Goal: Navigation & Orientation: Find specific page/section

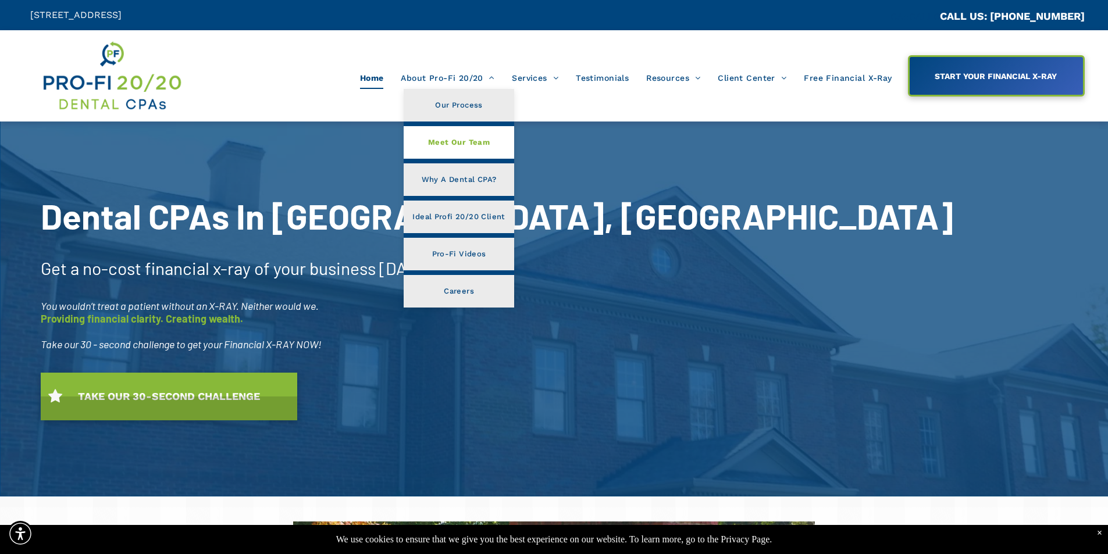
click at [474, 155] on link "Meet Our Team" at bounding box center [459, 142] width 110 height 33
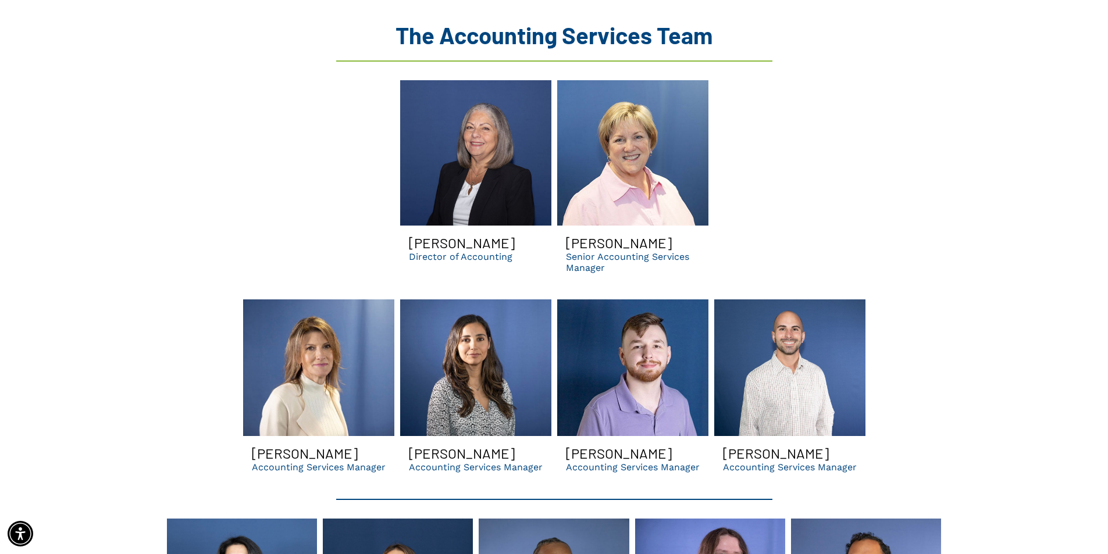
scroll to position [2209, 0]
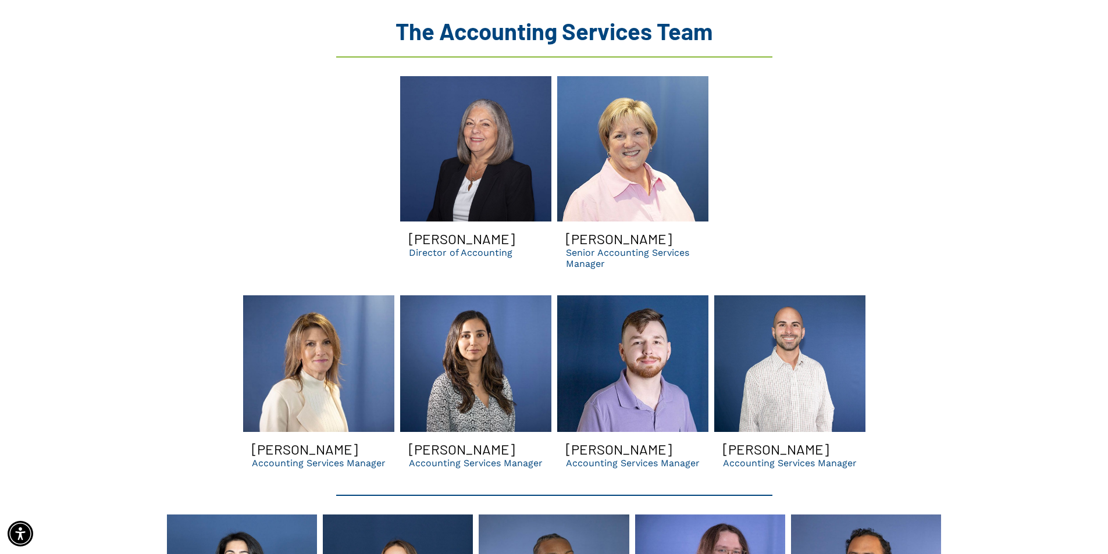
click at [485, 343] on link "Carolina Smiling | dental accounting services manager in GA | dso consulting" at bounding box center [475, 363] width 151 height 137
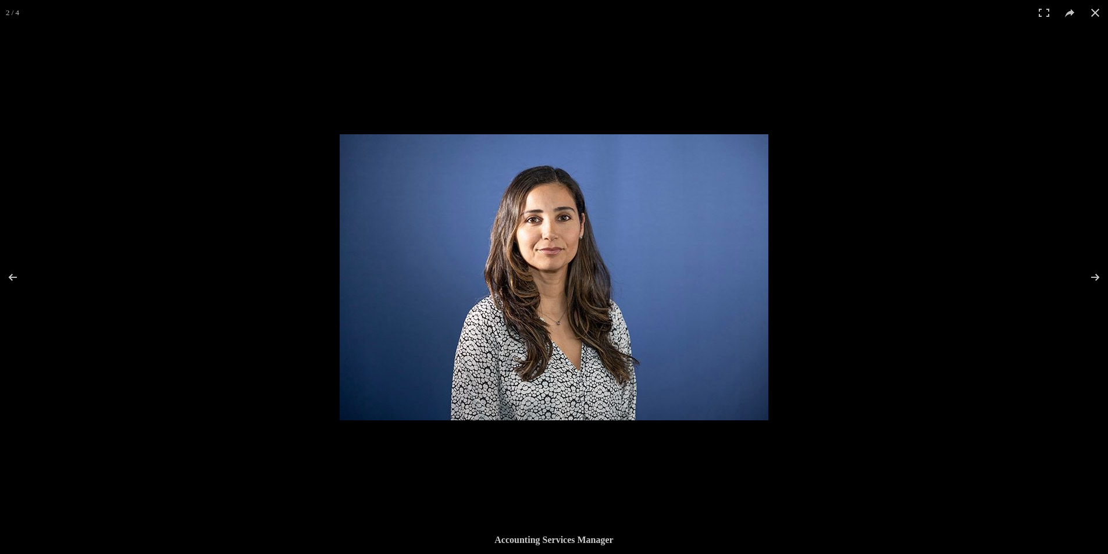
click at [487, 341] on img at bounding box center [554, 277] width 429 height 286
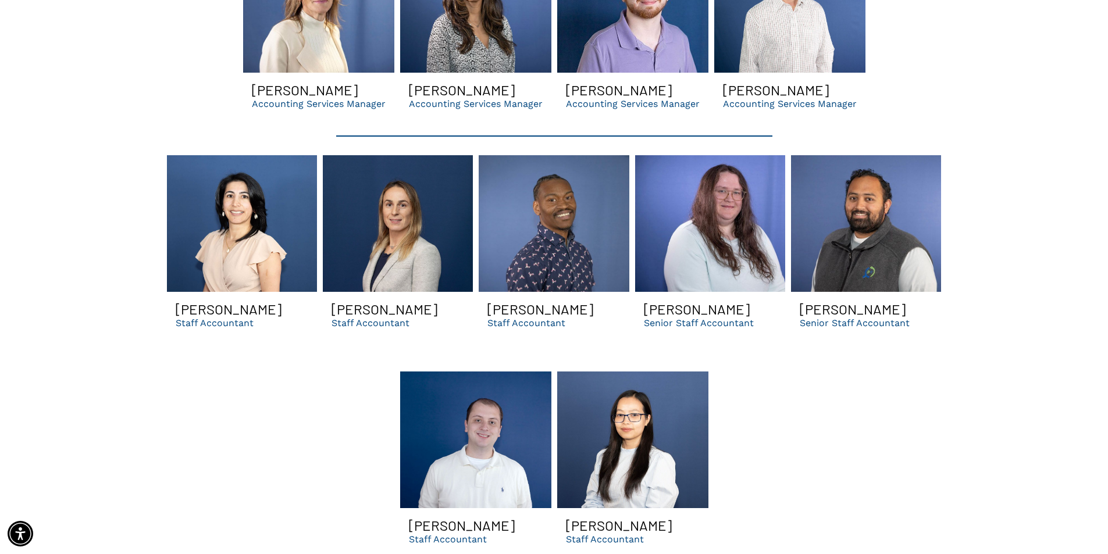
scroll to position [2558, 0]
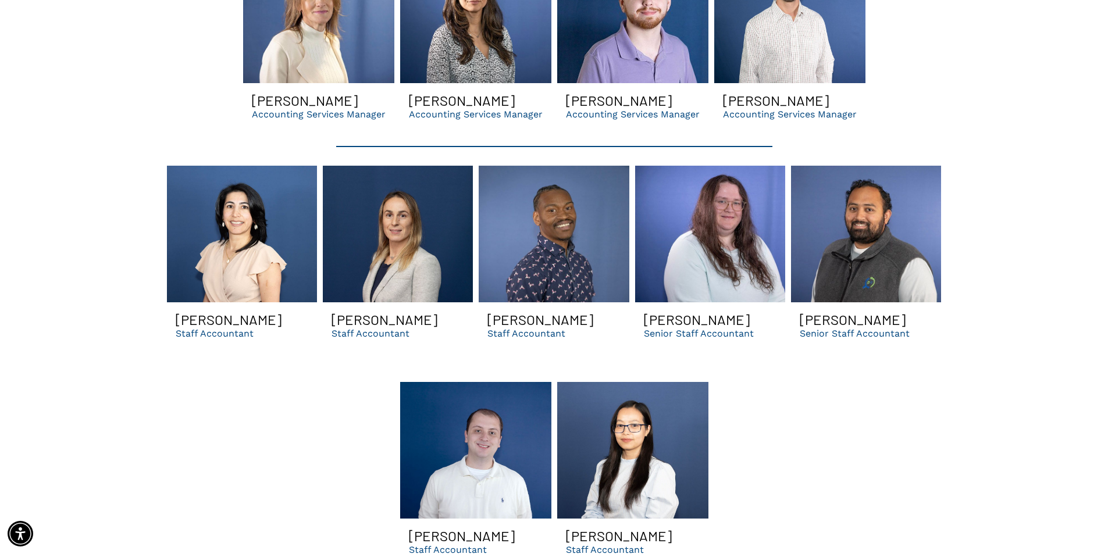
click at [265, 222] on link "A woman is posing for a picture in front of a blue background." at bounding box center [242, 234] width 150 height 137
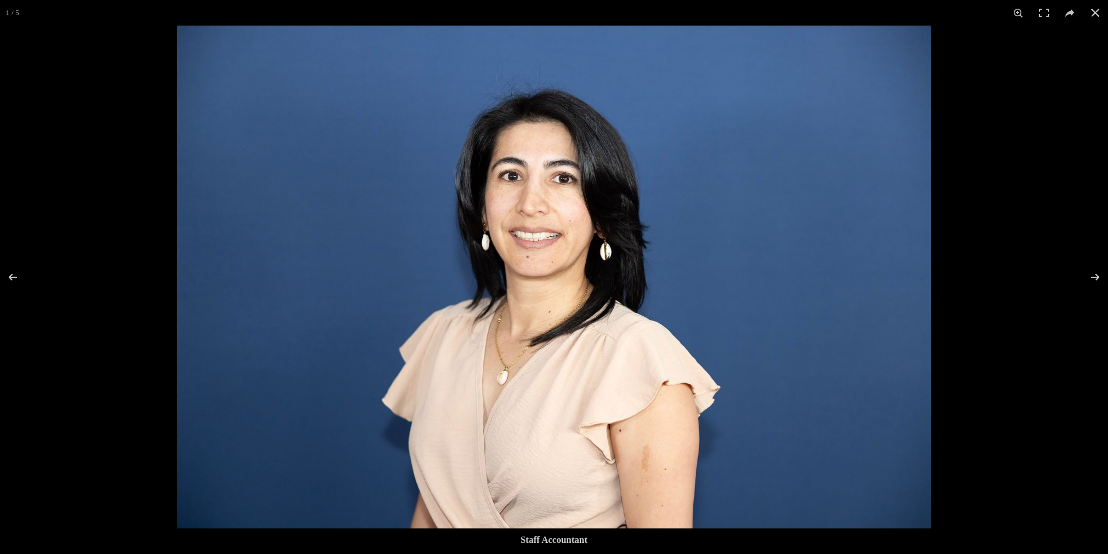
click at [265, 222] on img at bounding box center [554, 277] width 754 height 503
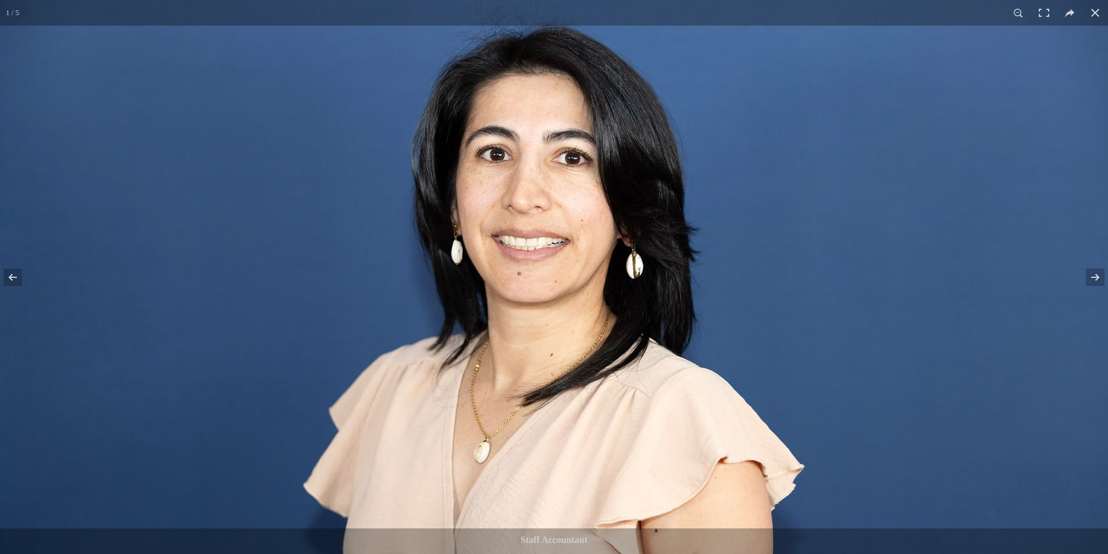
click at [267, 223] on img at bounding box center [558, 303] width 1116 height 744
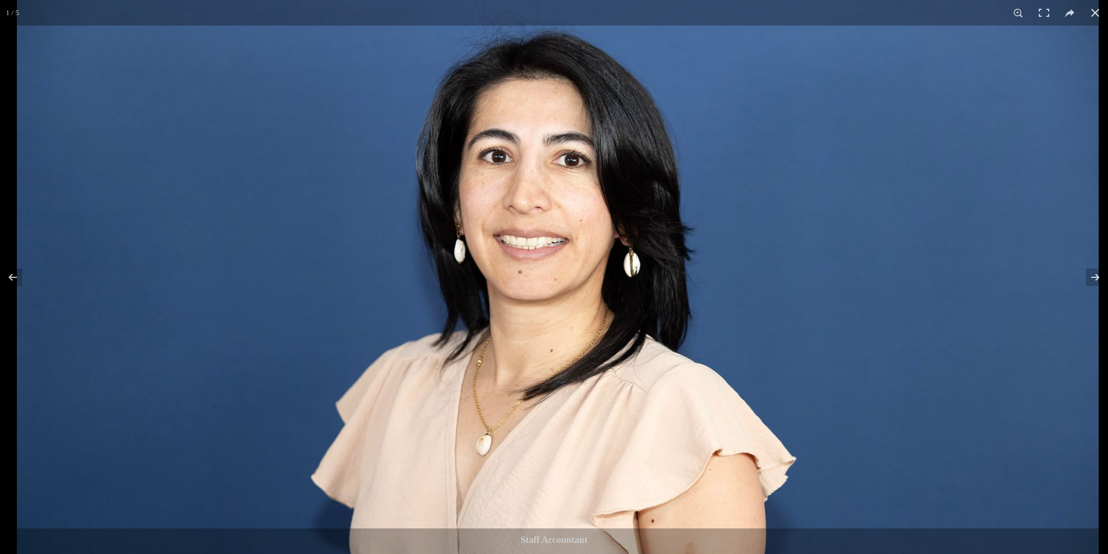
click at [267, 223] on img at bounding box center [557, 301] width 1081 height 721
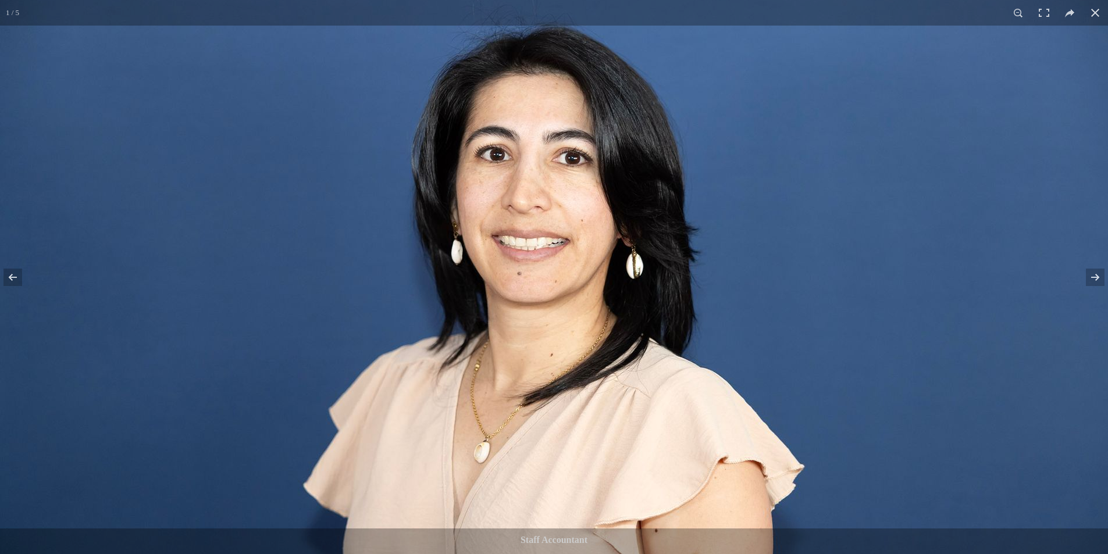
click at [95, 239] on img at bounding box center [558, 303] width 1116 height 744
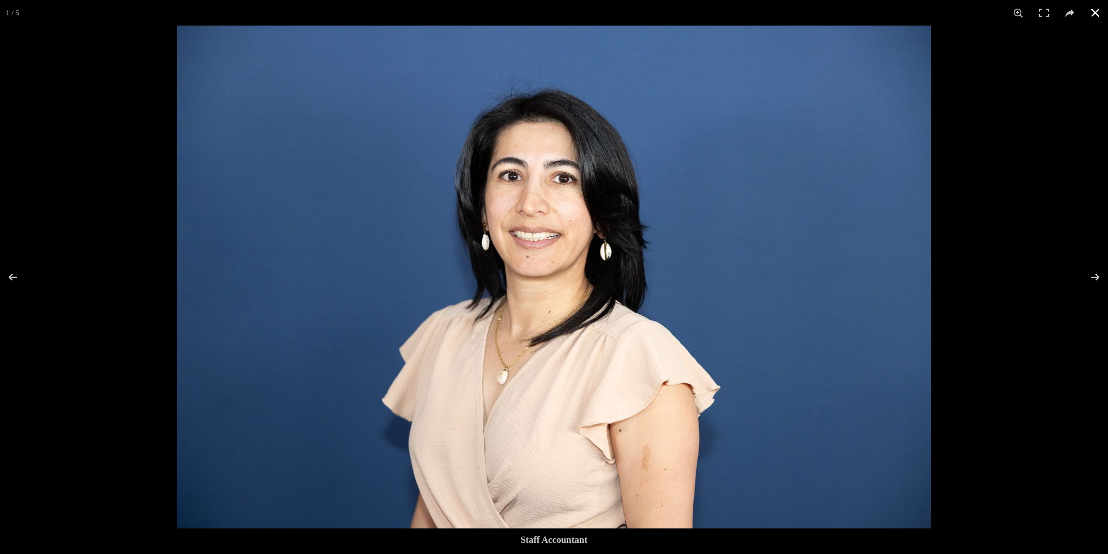
click at [1095, 5] on button at bounding box center [1095, 13] width 26 height 26
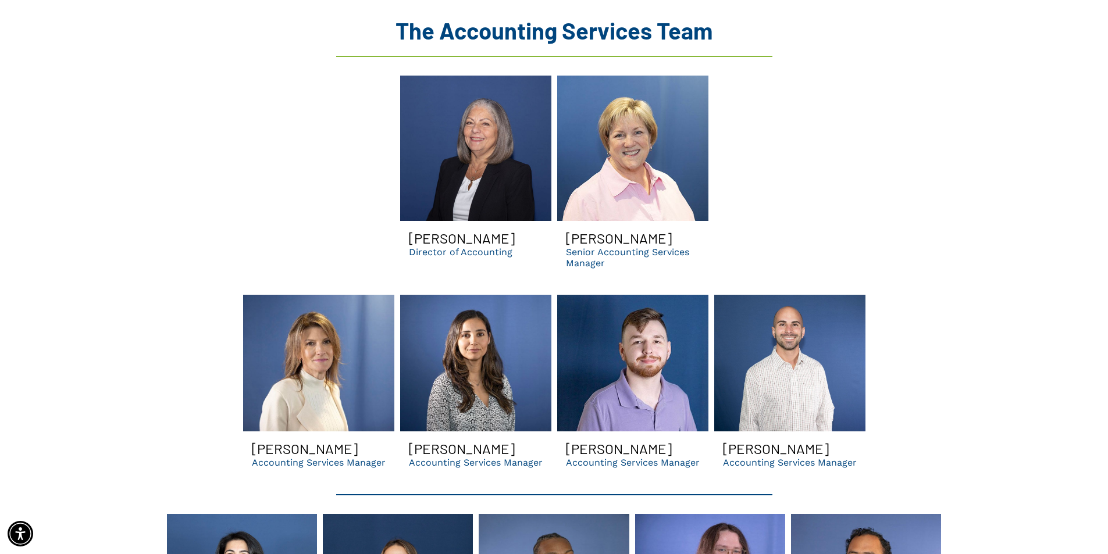
scroll to position [2209, 0]
click at [485, 352] on link "Carolina Smiling | dental accounting services manager in GA | dso consulting" at bounding box center [475, 363] width 151 height 137
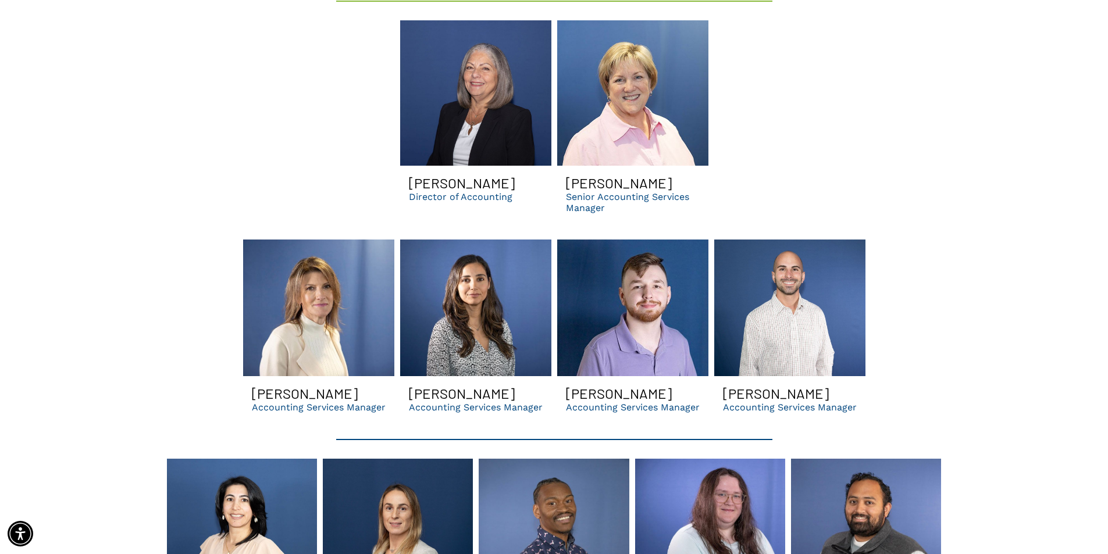
scroll to position [2268, 0]
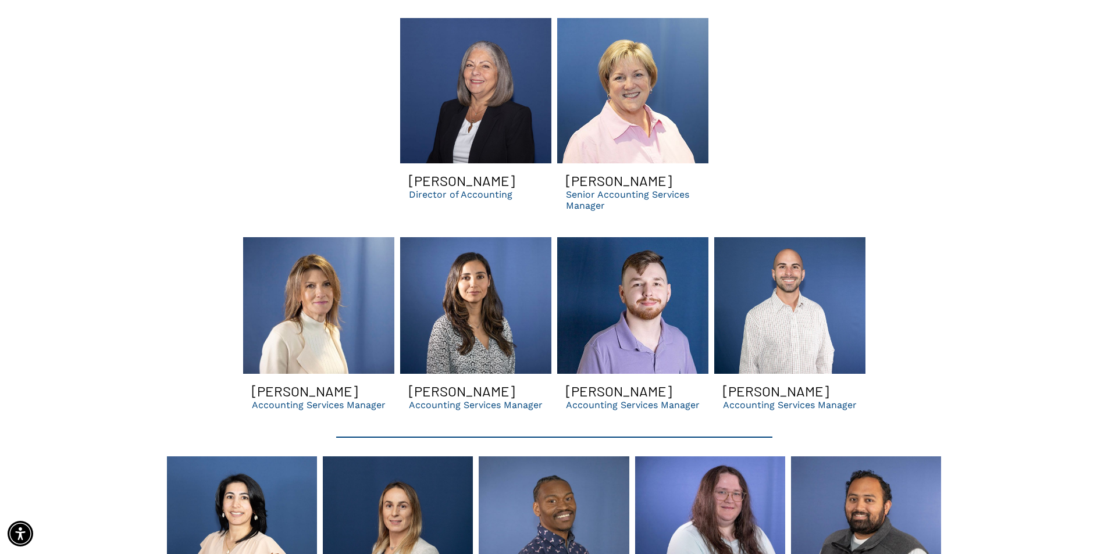
click at [534, 263] on link "Carolina Smiling | dental accounting services manager in GA | dso consulting" at bounding box center [475, 305] width 151 height 137
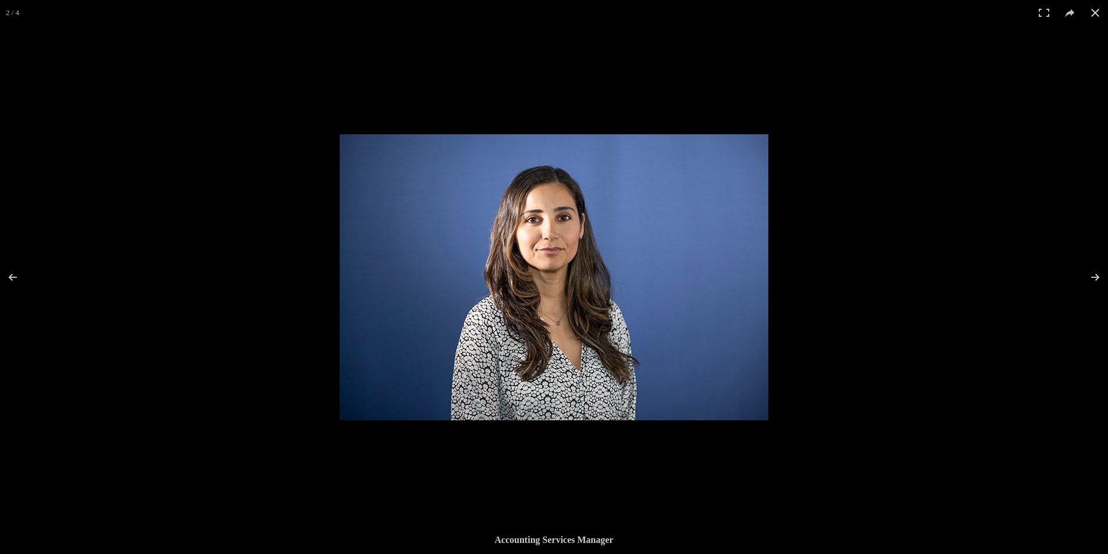
click at [529, 247] on img at bounding box center [554, 277] width 429 height 286
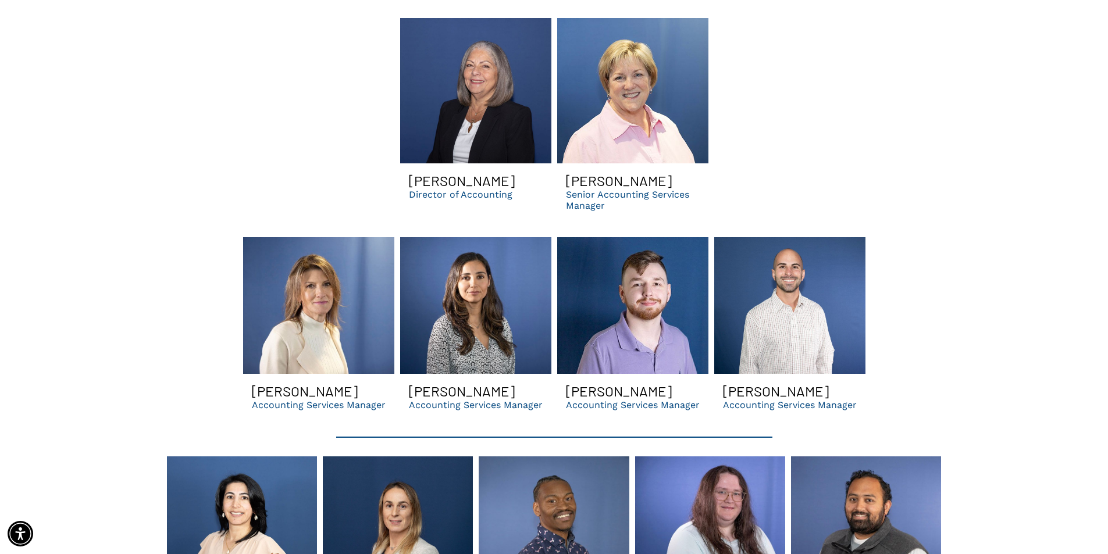
click at [502, 262] on link "Carolina Smiling | dental accounting services manager in GA | dso consulting" at bounding box center [475, 305] width 151 height 137
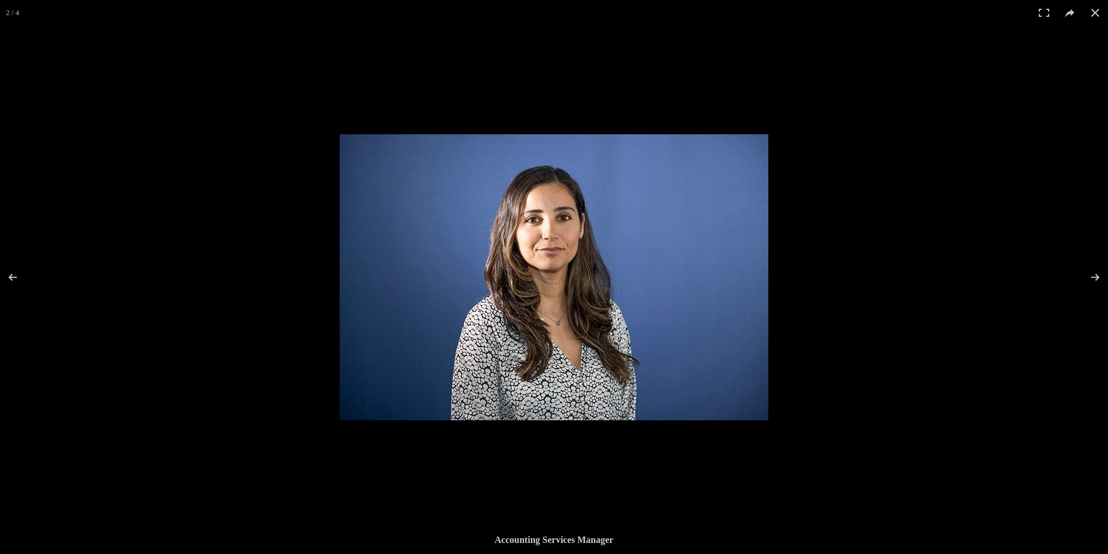
click at [568, 301] on img at bounding box center [554, 277] width 429 height 286
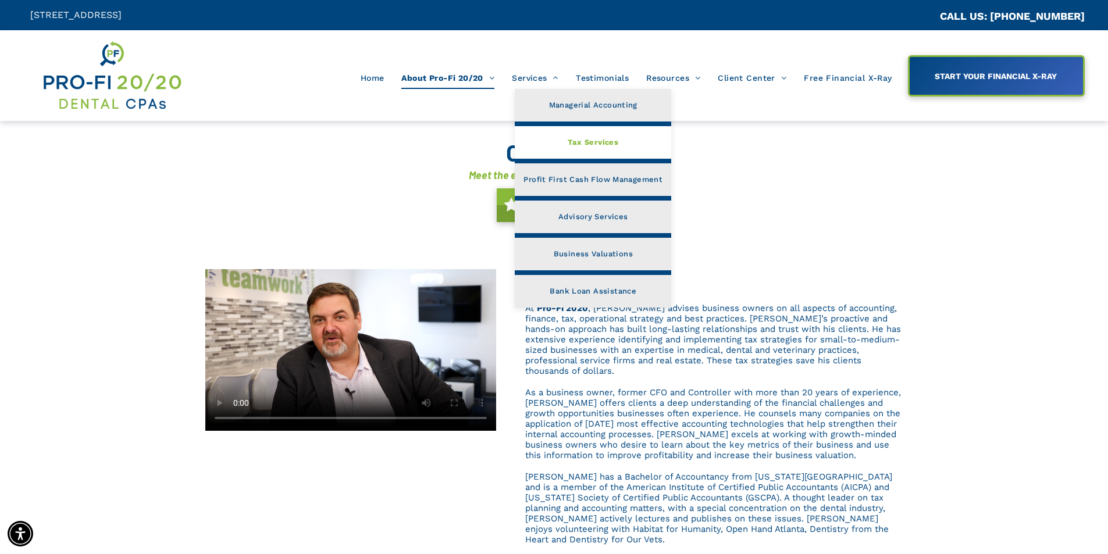
click at [569, 140] on link "Tax Services" at bounding box center [593, 142] width 156 height 33
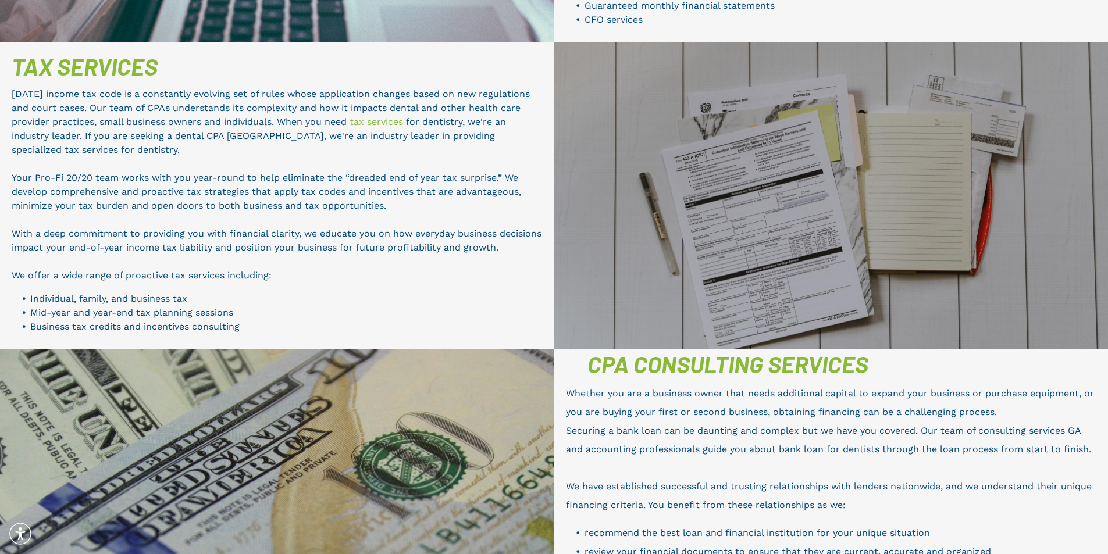
scroll to position [673, 0]
